Goal: Find specific page/section: Find specific page/section

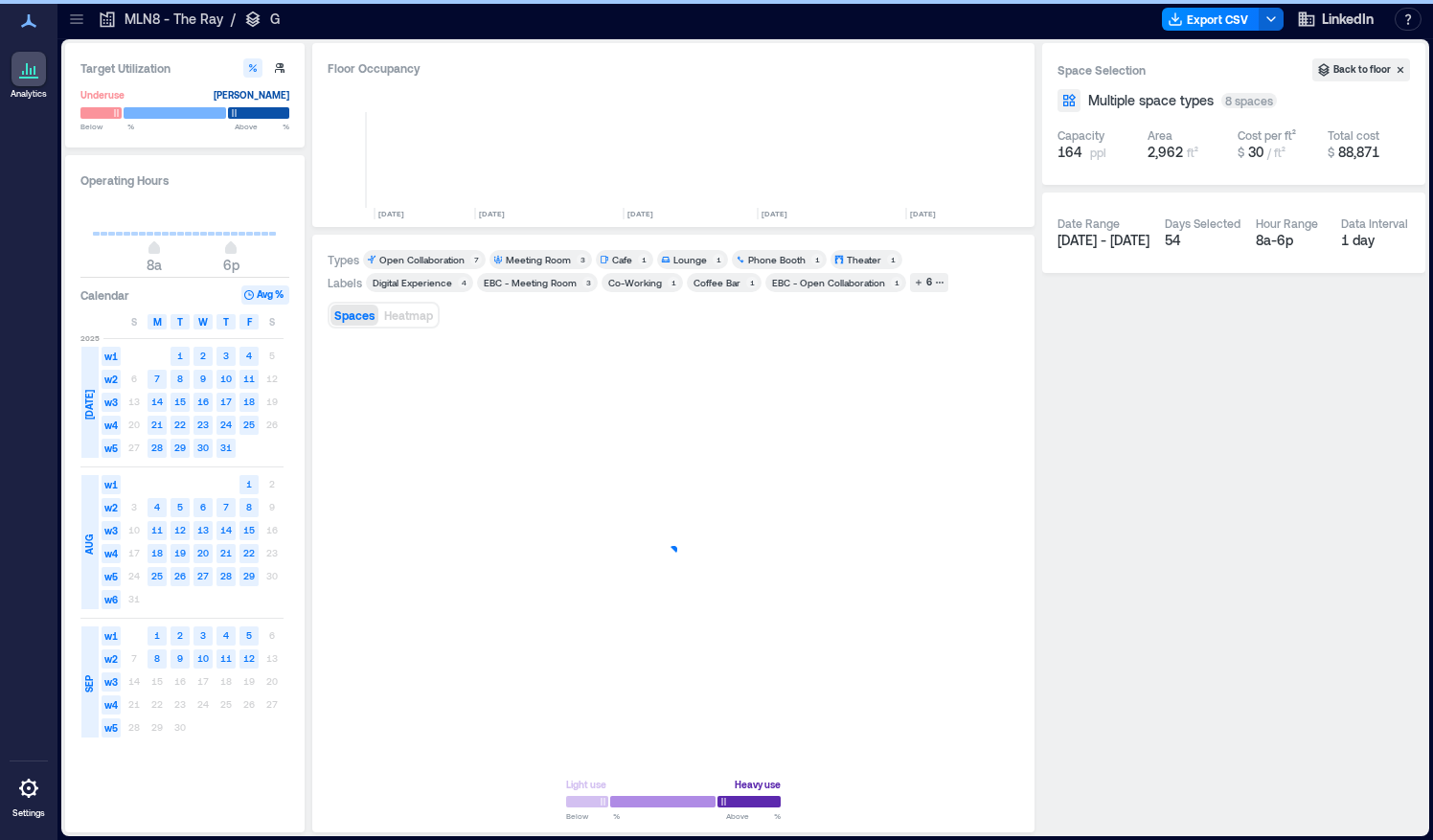
scroll to position [0, 691]
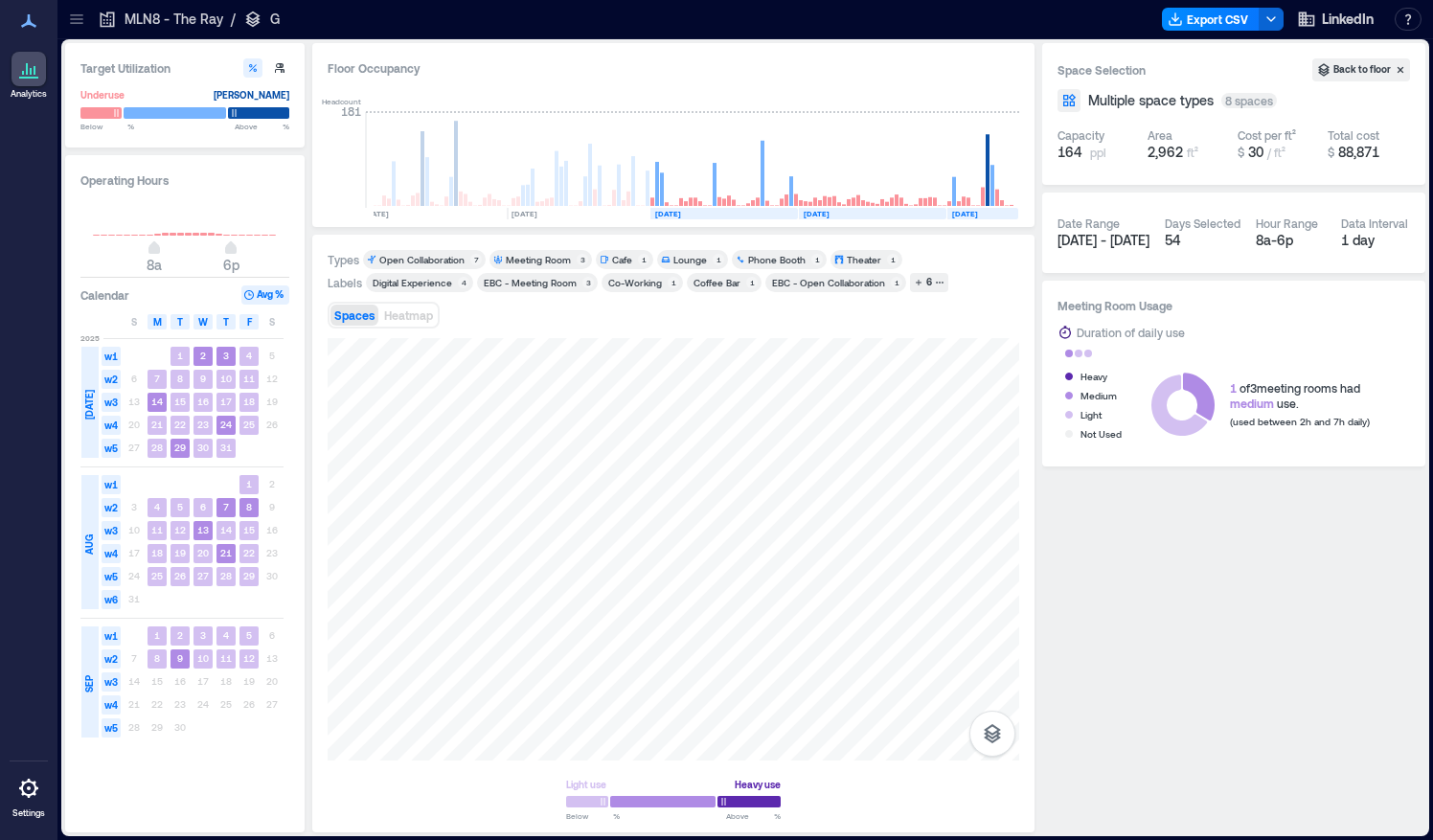
click at [84, 22] on icon at bounding box center [77, 20] width 20 height 20
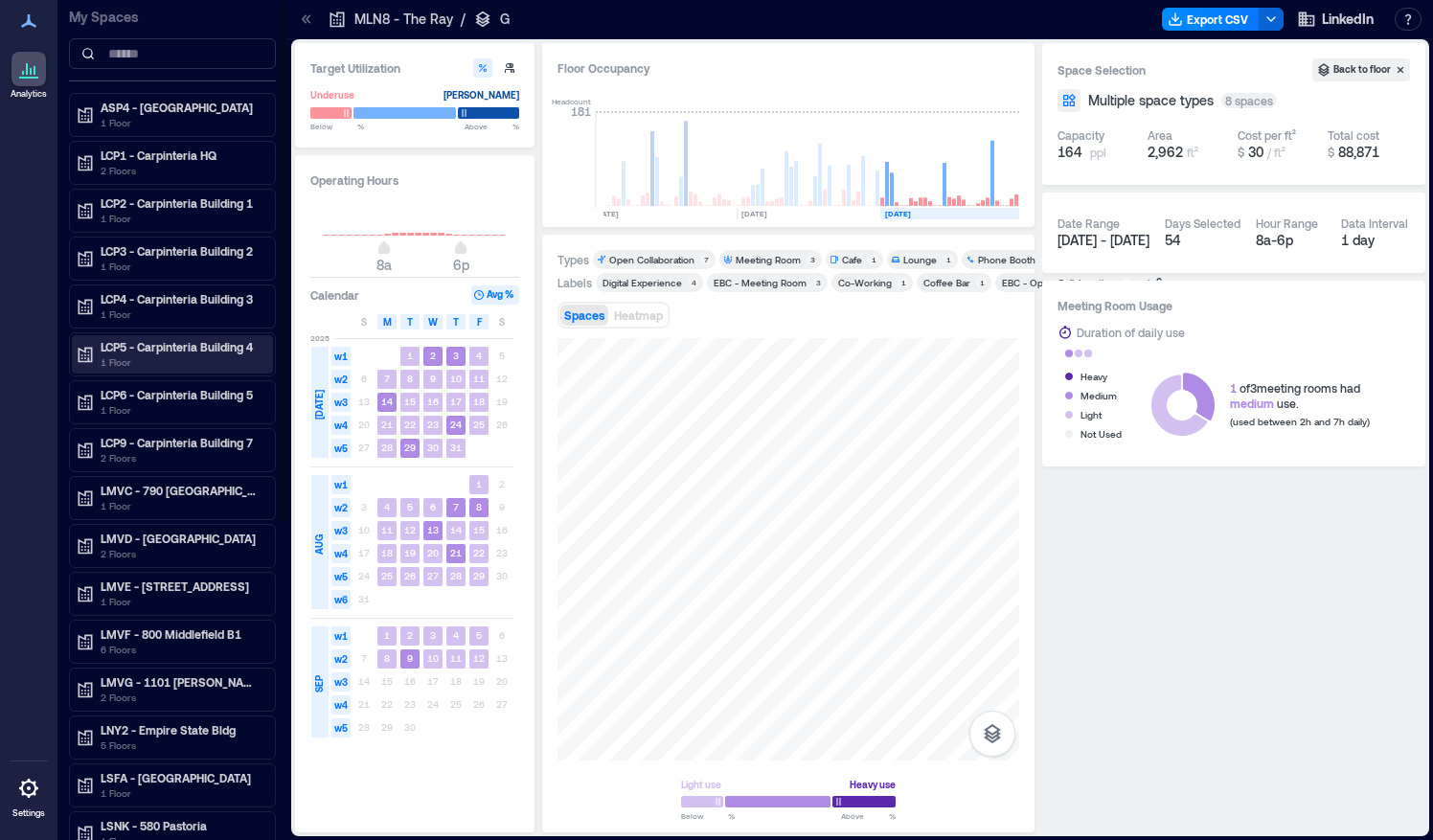
click at [180, 354] on p "1 Floor" at bounding box center [181, 362] width 161 height 16
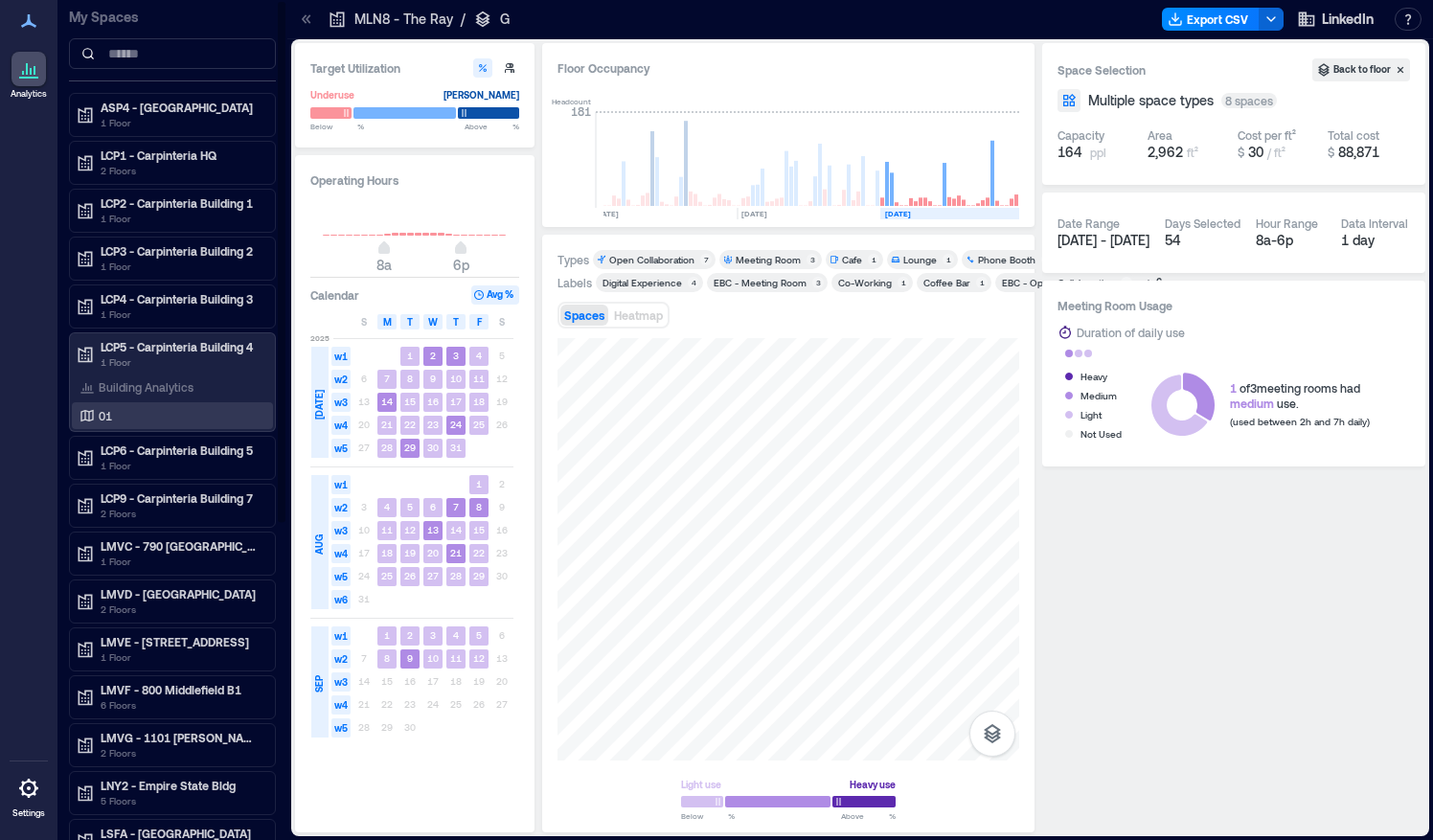
click at [127, 412] on div "01" at bounding box center [169, 416] width 185 height 20
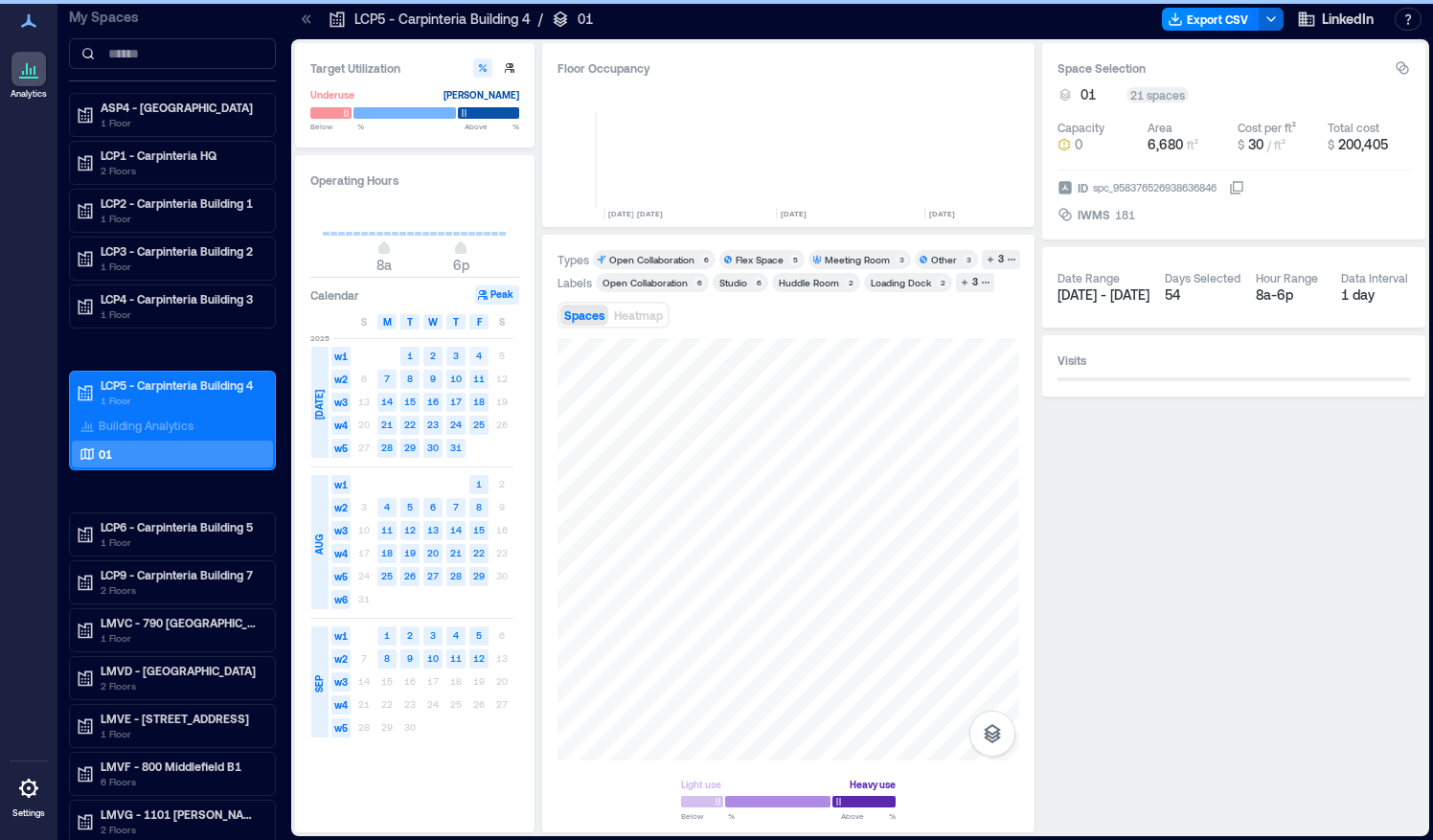
scroll to position [0, 4642]
click at [118, 299] on p "LCP4 - Carpinteria Building 3" at bounding box center [181, 299] width 161 height 16
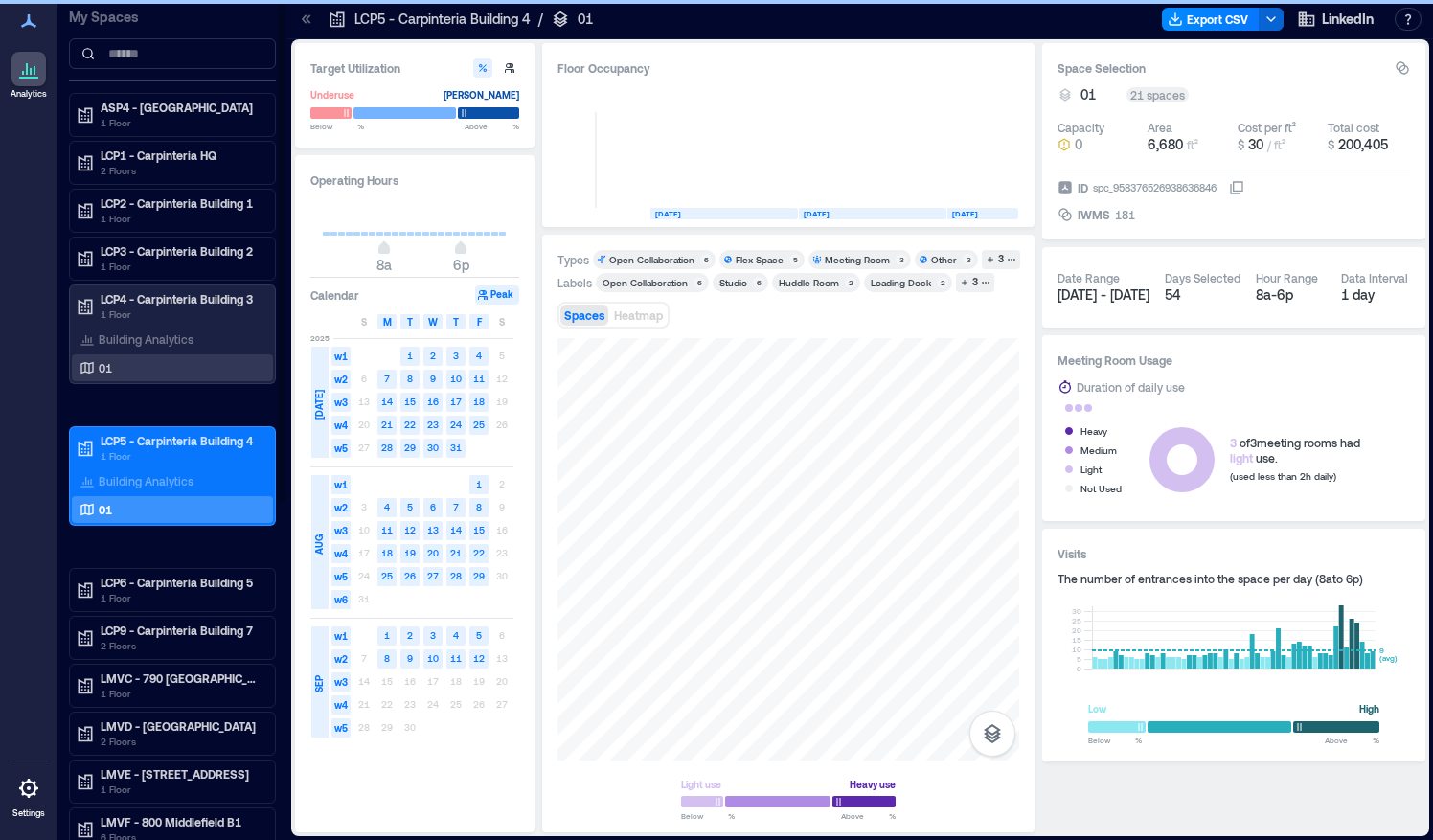
click at [103, 364] on p "01" at bounding box center [105, 368] width 14 height 16
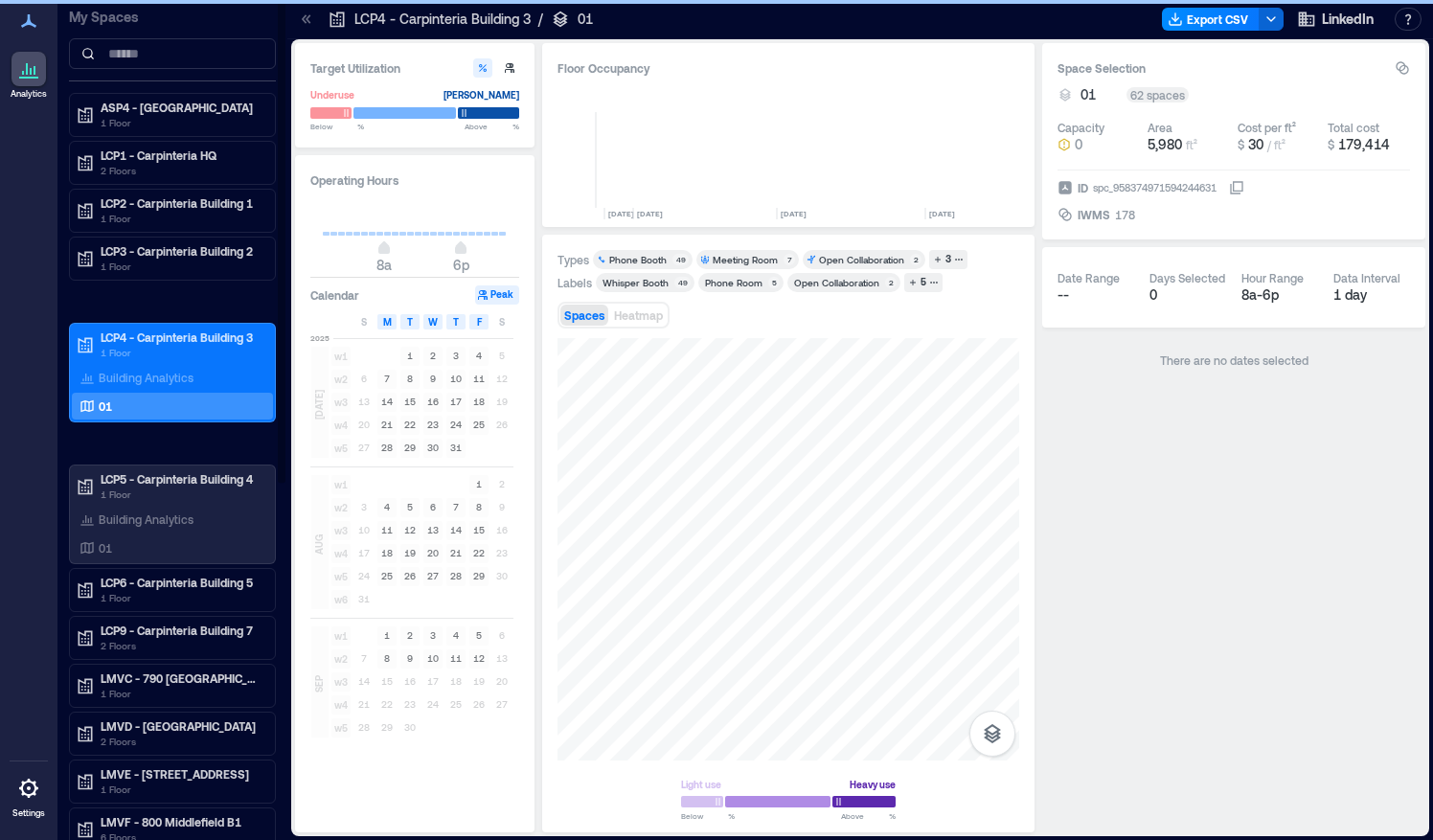
scroll to position [0, 4642]
